Goal: Task Accomplishment & Management: Manage account settings

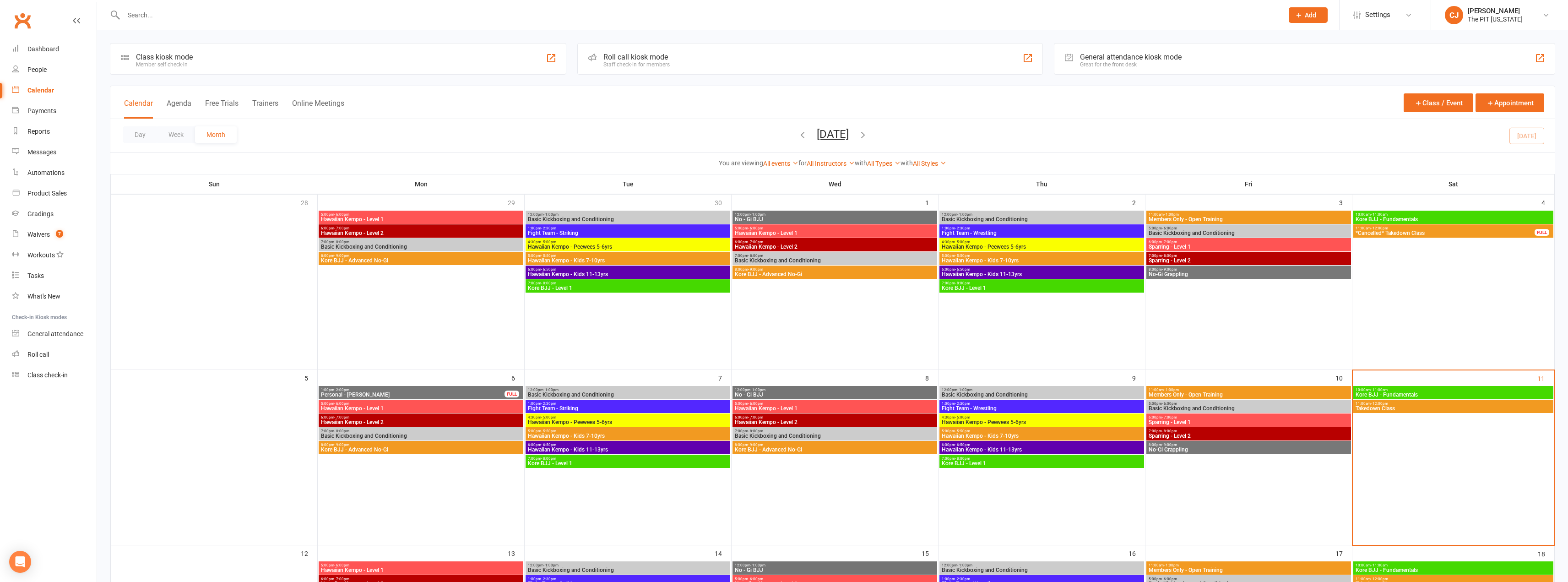
click at [1390, 396] on span "Kore BJJ - Fundamentals" at bounding box center [1453, 394] width 197 height 5
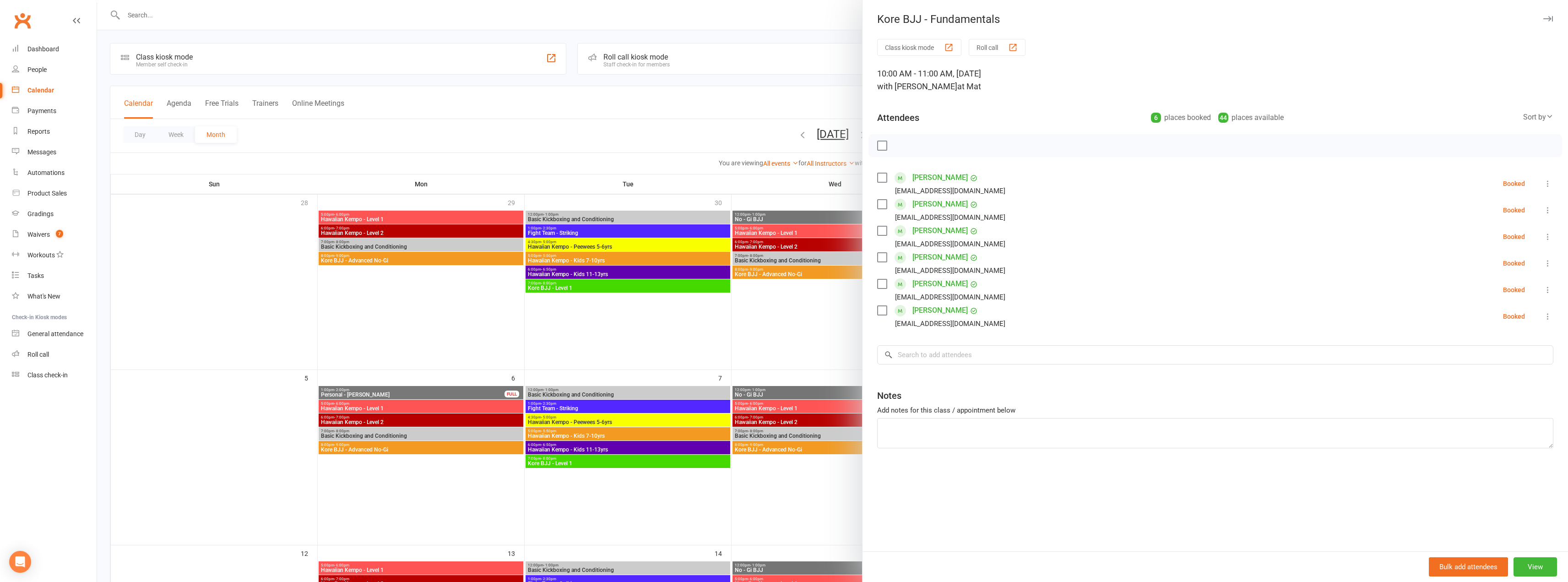
click at [882, 144] on label at bounding box center [881, 146] width 9 height 9
click at [877, 180] on label at bounding box center [881, 177] width 9 height 9
click at [880, 198] on div "[PERSON_NAME] [EMAIL_ADDRESS][DOMAIN_NAME]" at bounding box center [943, 210] width 132 height 27
click at [877, 202] on label at bounding box center [881, 204] width 9 height 9
click at [901, 150] on icon "button" at bounding box center [902, 146] width 10 height 10
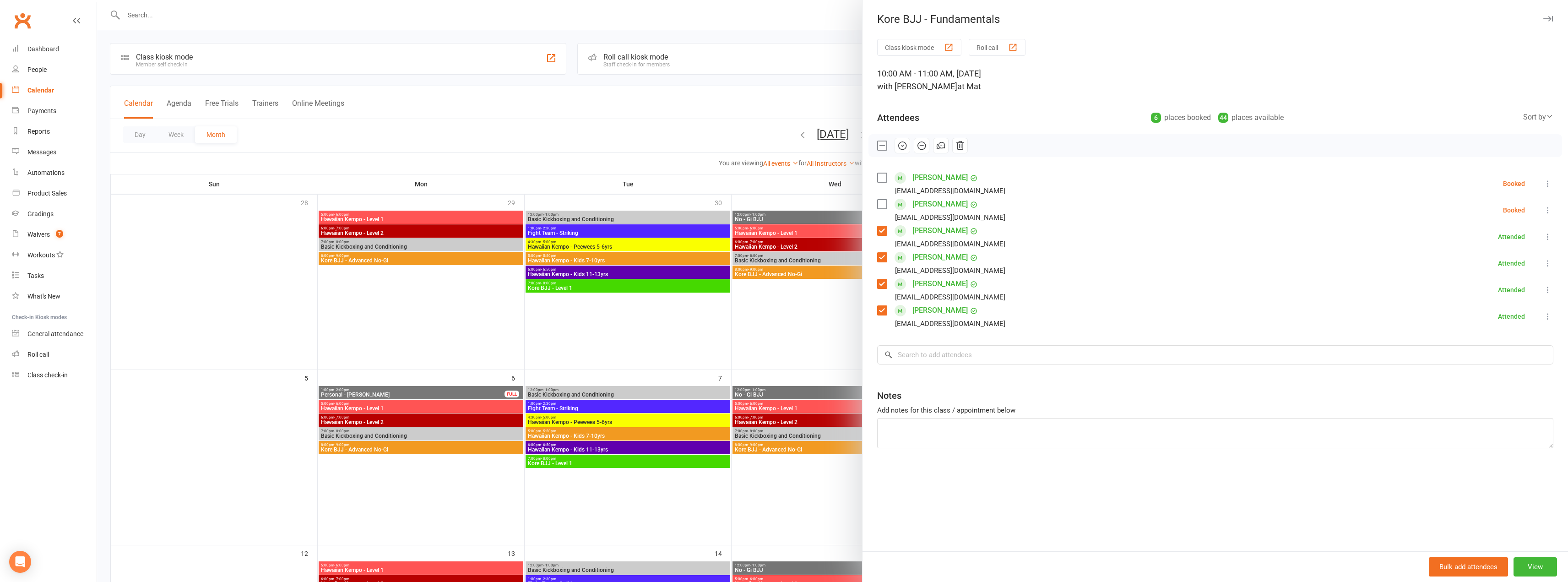
click at [1543, 185] on icon at bounding box center [1547, 183] width 9 height 9
click at [1488, 218] on link "Remove" at bounding box center [1499, 220] width 107 height 18
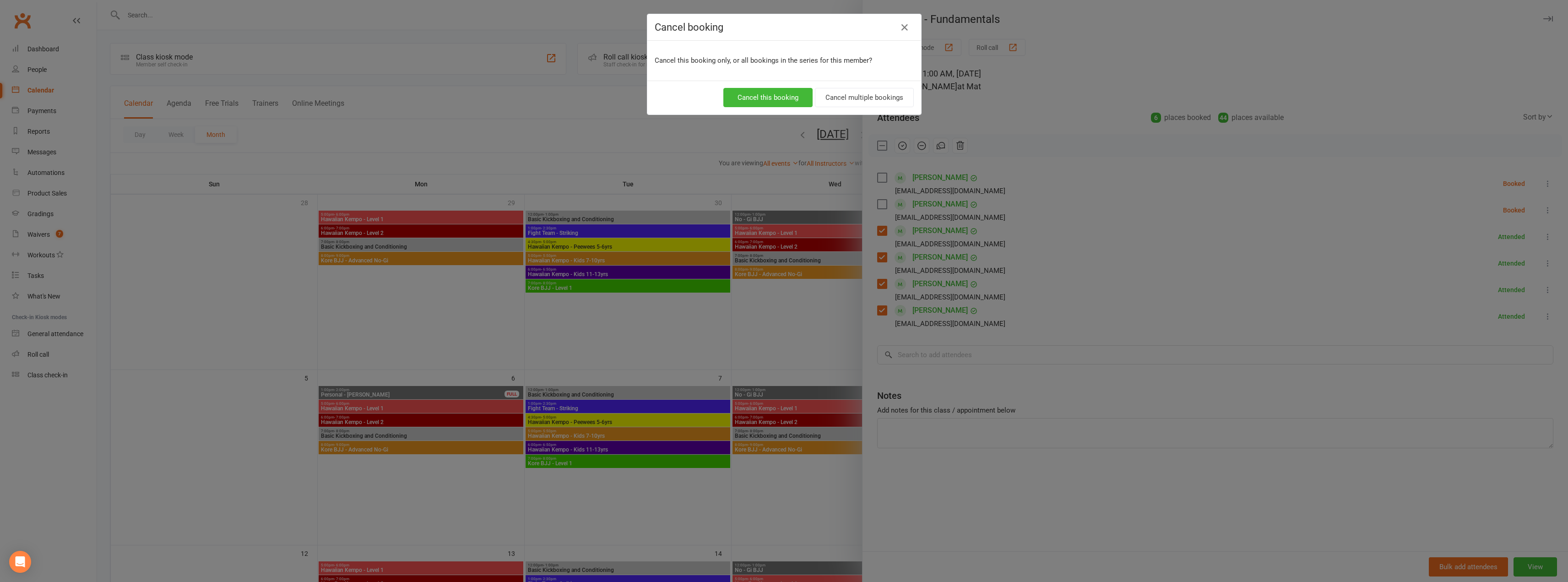
click at [792, 88] on div "Cancel this booking Cancel multiple bookings" at bounding box center [784, 97] width 274 height 34
click at [748, 104] on button "Cancel this booking" at bounding box center [768, 97] width 89 height 19
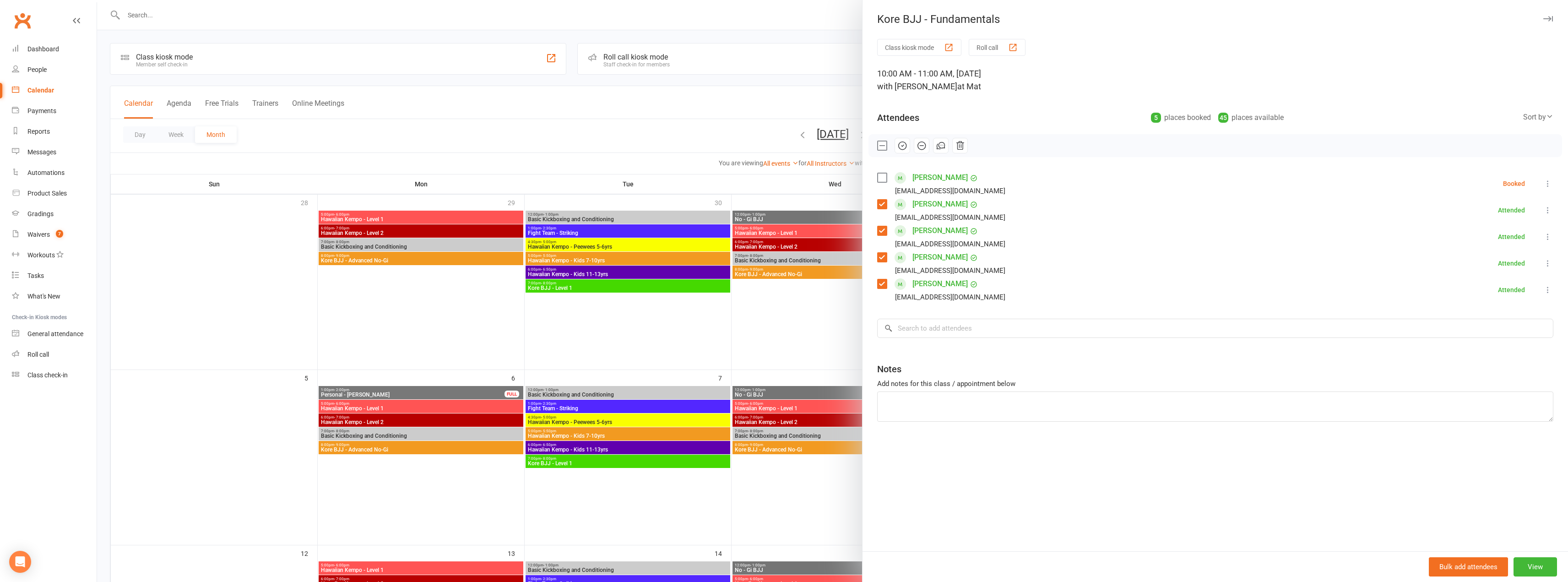
click at [1543, 184] on icon at bounding box center [1547, 183] width 9 height 9
click at [1457, 221] on link "Remove" at bounding box center [1499, 220] width 107 height 18
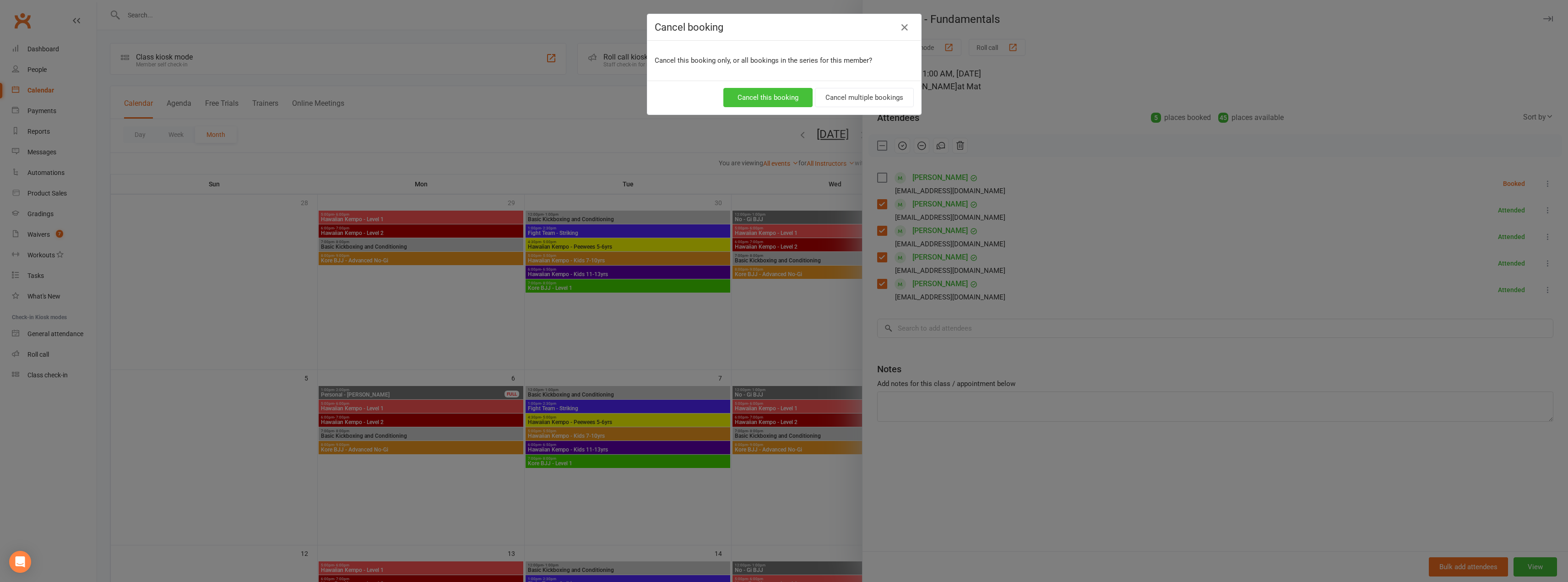
click at [786, 96] on button "Cancel this booking" at bounding box center [768, 97] width 89 height 19
